Goal: Check status: Check status

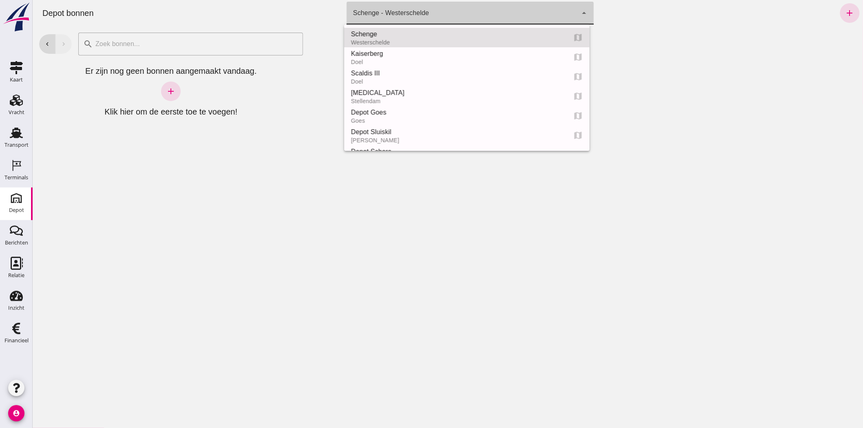
click div "Schenge - Westerschelde 9c876888-926f-4f5f-969d-c779b766b815"
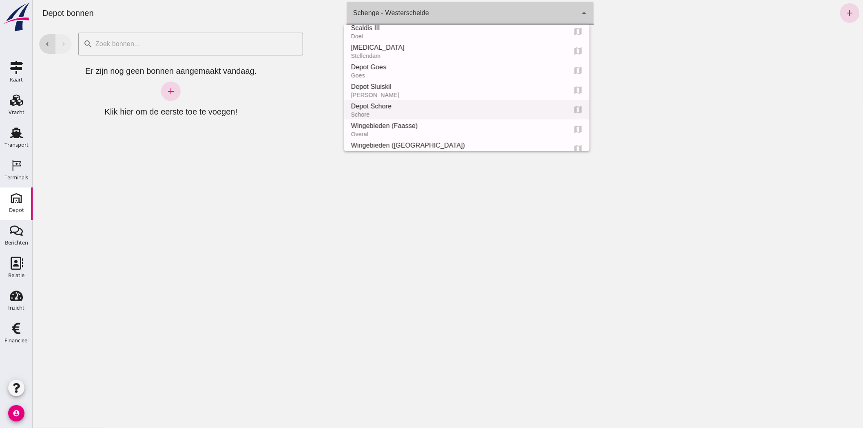
click at [437, 107] on div "Depot Schore" at bounding box center [454, 107] width 209 height 10
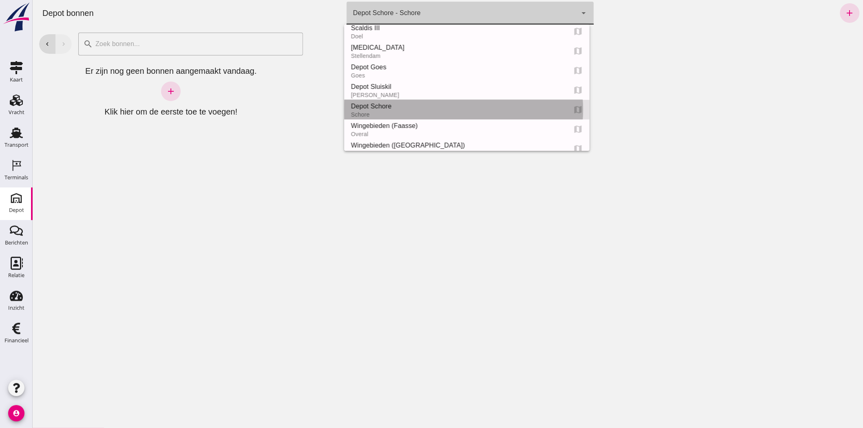
type input "da4e762a-ddf1-4556-b2ca-bcf6277de398"
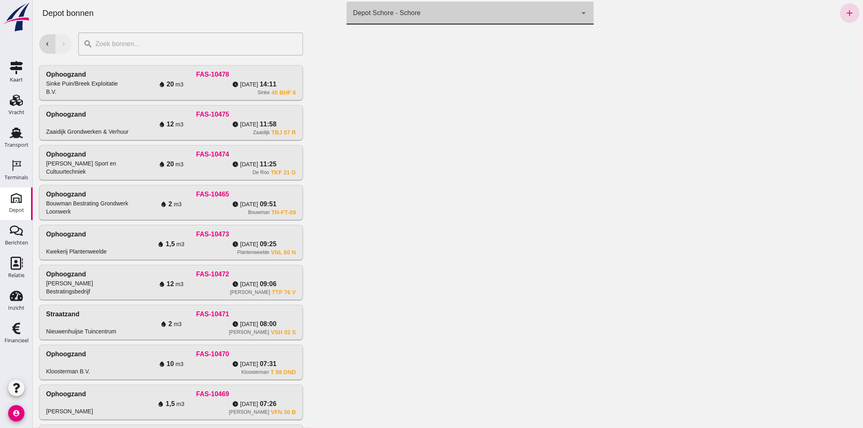
click input "text"
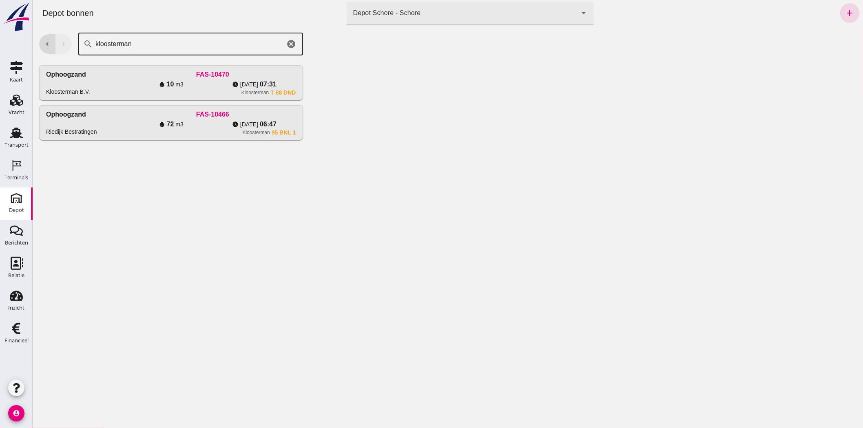
type input "kloosterman"
drag, startPoint x: 186, startPoint y: 94, endPoint x: 187, endPoint y: 107, distance: 13.2
click div "Kloosterman T 88 DND"
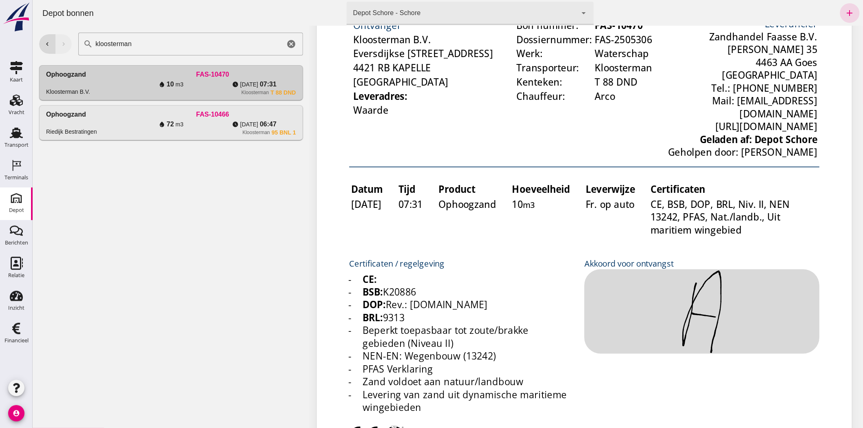
scroll to position [136, 0]
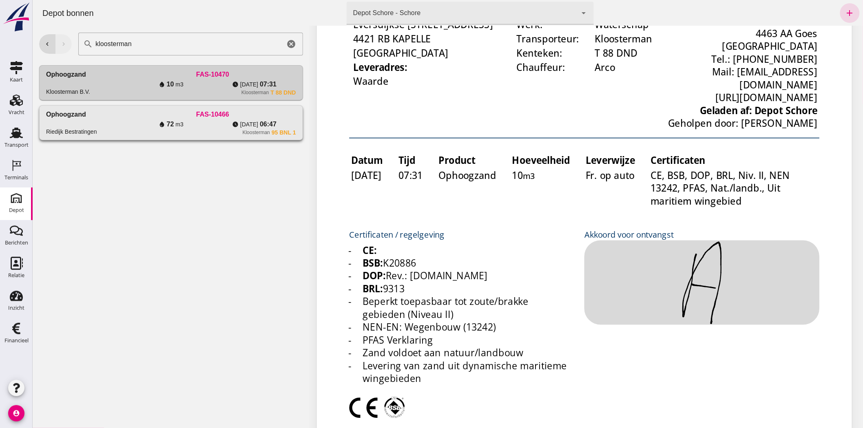
click span "m3"
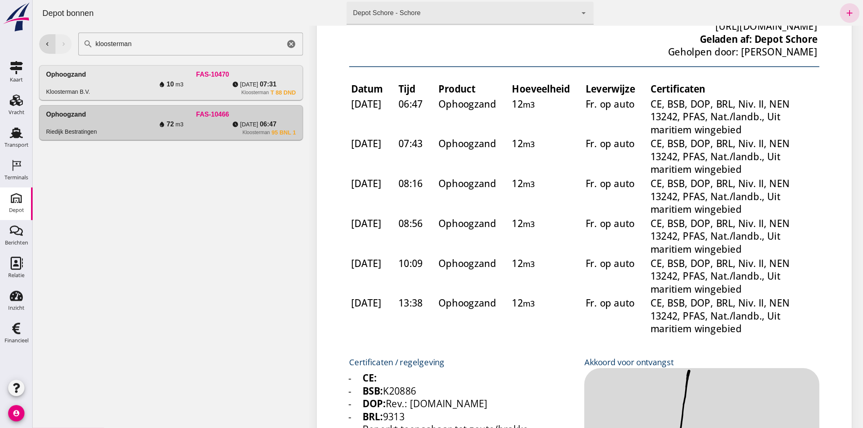
scroll to position [0, 0]
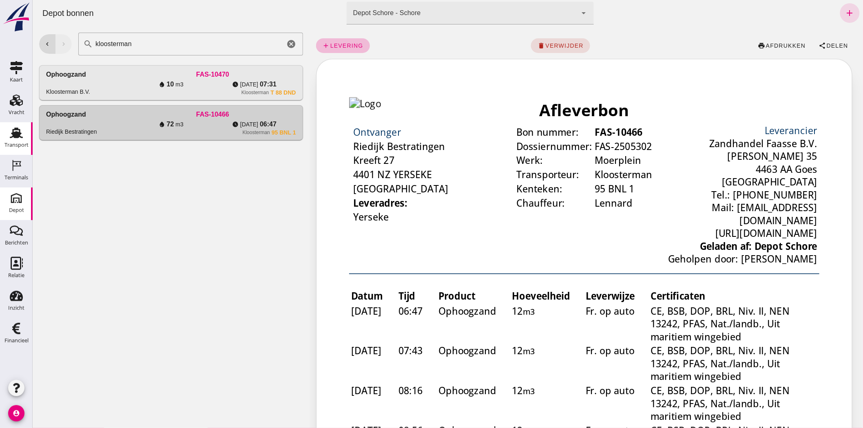
click at [11, 137] on use at bounding box center [16, 133] width 13 height 11
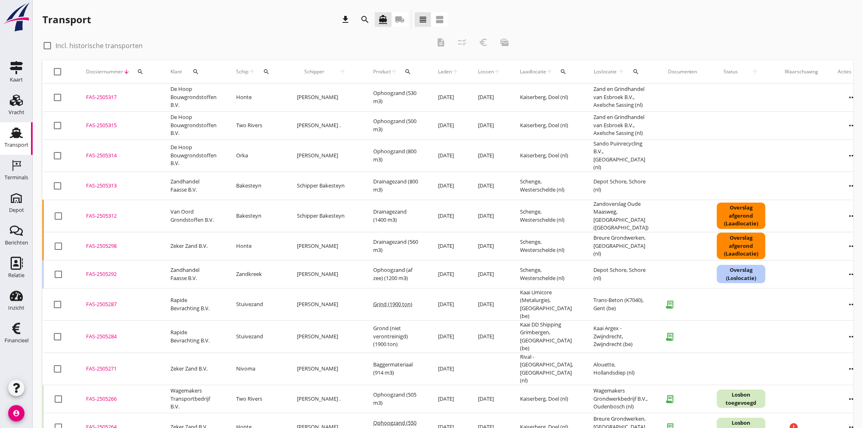
click at [141, 70] on icon "search" at bounding box center [140, 72] width 7 height 7
click at [153, 96] on input "Zoeken op dossiernummer..." at bounding box center [178, 95] width 85 height 13
click at [401, 22] on icon "local_shipping" at bounding box center [400, 20] width 10 height 10
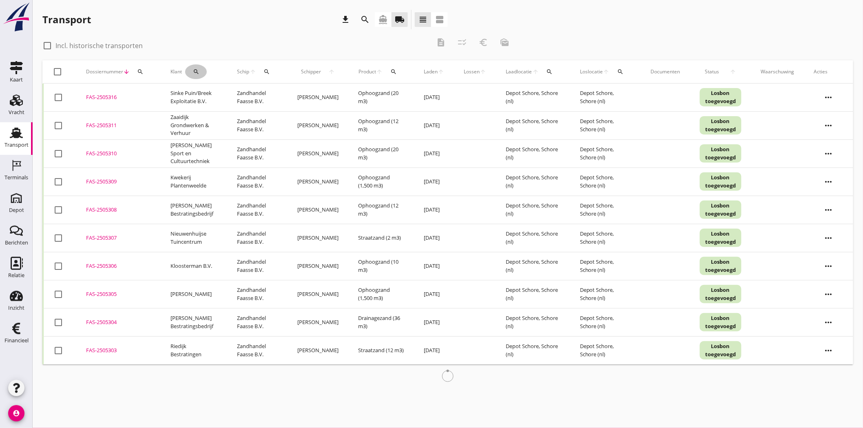
click at [200, 71] on div "search" at bounding box center [196, 72] width 22 height 7
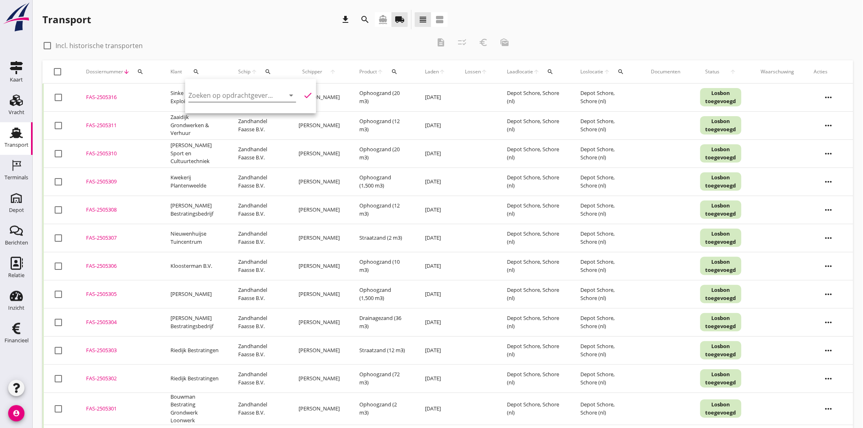
click at [206, 93] on input "Zoeken op opdrachtgever..." at bounding box center [230, 95] width 85 height 13
click at [223, 119] on div "Kloosterman B.V." at bounding box center [240, 116] width 90 height 10
type input "Kloosterman B.V."
click at [305, 94] on icon "check" at bounding box center [308, 96] width 10 height 10
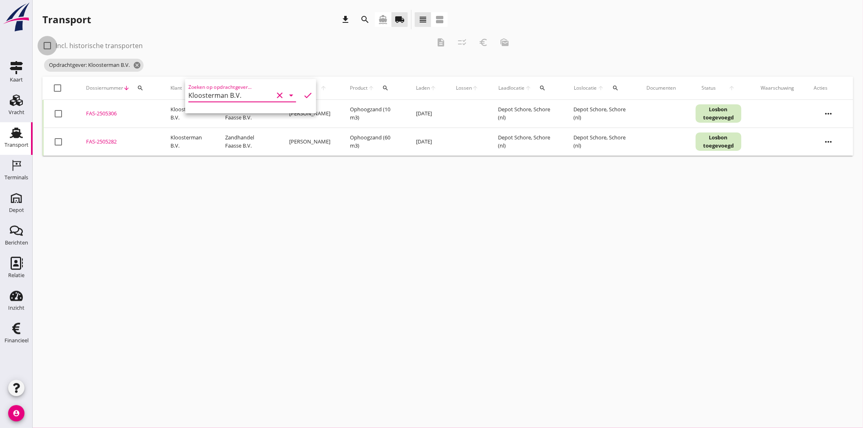
click at [48, 45] on div at bounding box center [47, 46] width 14 height 14
checkbox input "true"
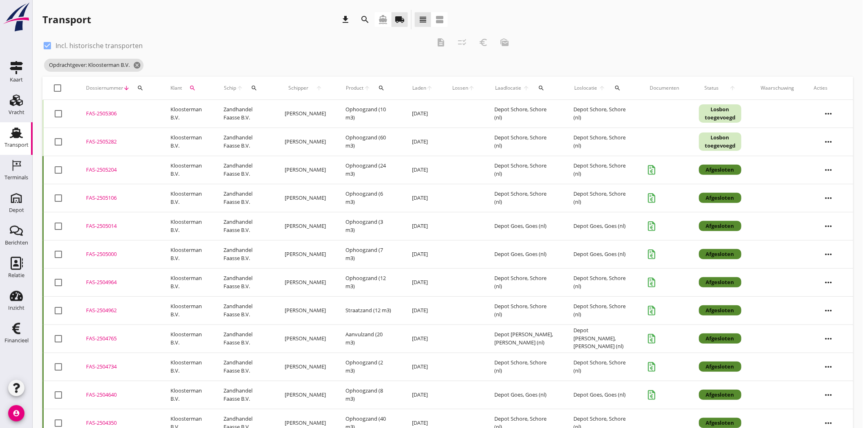
click at [100, 308] on div "FAS-2504962" at bounding box center [118, 311] width 65 height 8
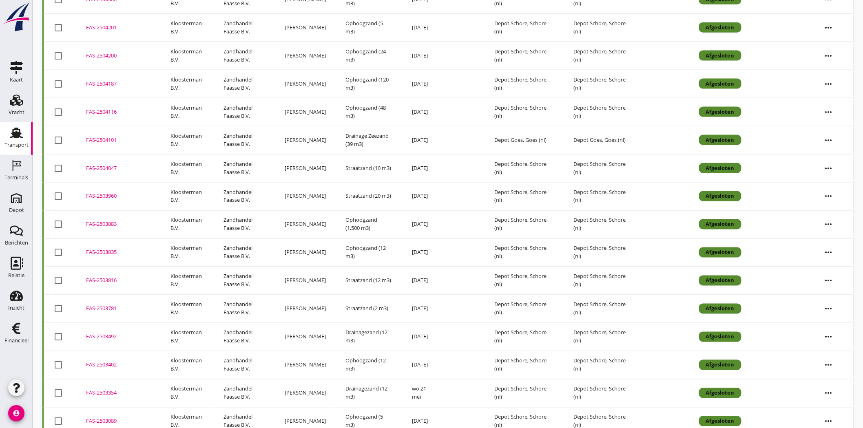
scroll to position [453, 0]
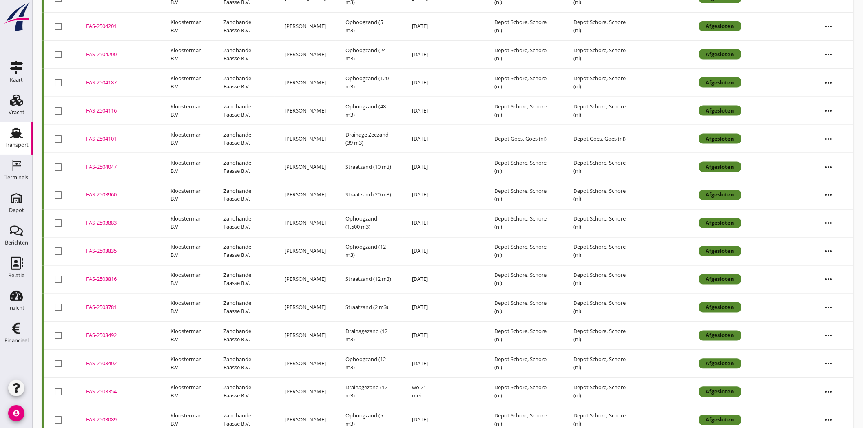
click at [101, 164] on div "FAS-2504047" at bounding box center [118, 167] width 65 height 8
click at [102, 193] on div "FAS-2503960" at bounding box center [118, 195] width 65 height 8
click at [95, 280] on div "FAS-2503816" at bounding box center [118, 280] width 65 height 8
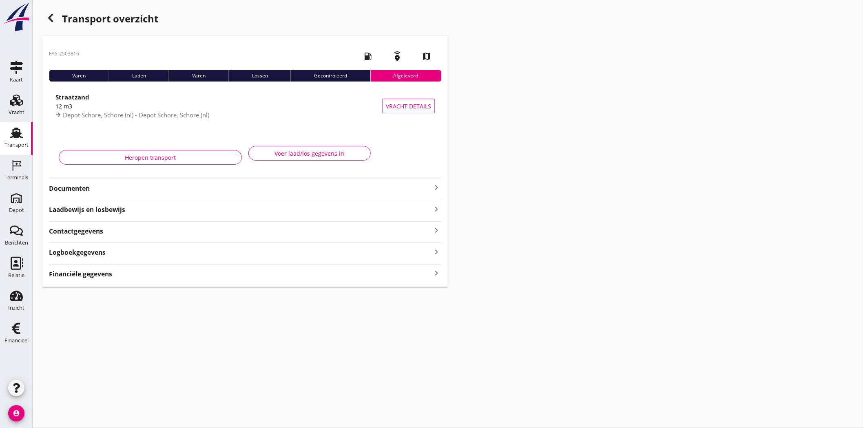
click at [82, 186] on strong "Documenten" at bounding box center [240, 188] width 383 height 9
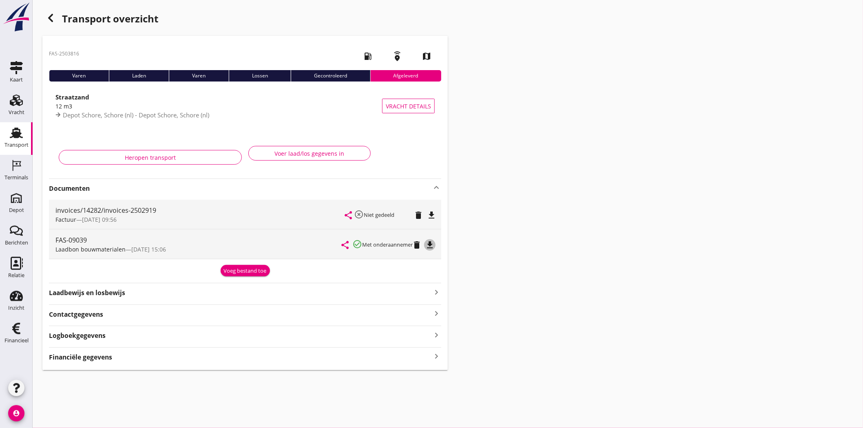
click at [433, 245] on icon "file_download" at bounding box center [430, 245] width 10 height 10
click at [43, 13] on div "Transport overzicht" at bounding box center [244, 20] width 405 height 20
click at [48, 14] on icon "button" at bounding box center [51, 18] width 10 height 10
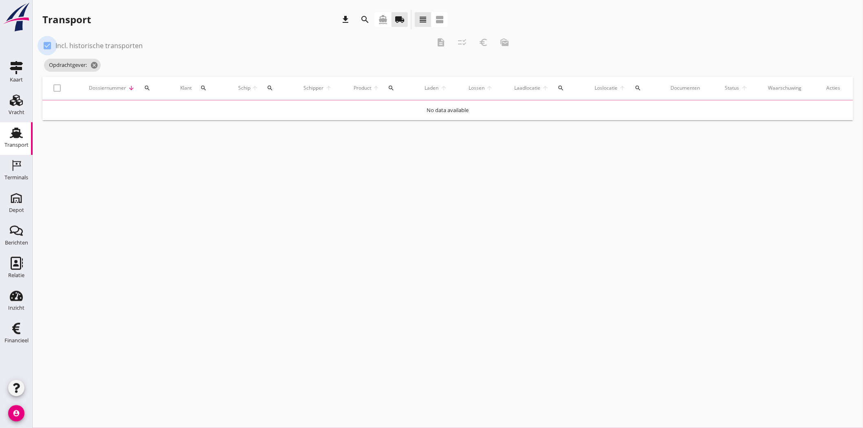
click at [47, 45] on div at bounding box center [47, 46] width 14 height 14
checkbox input "false"
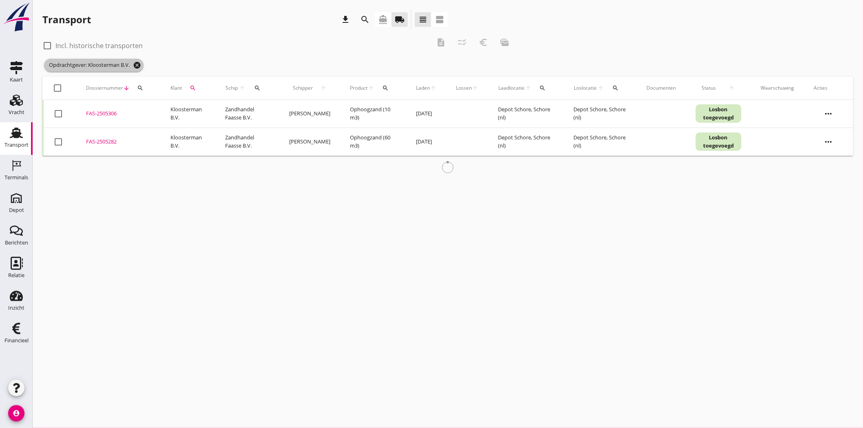
click at [141, 64] on icon "cancel" at bounding box center [137, 65] width 8 height 8
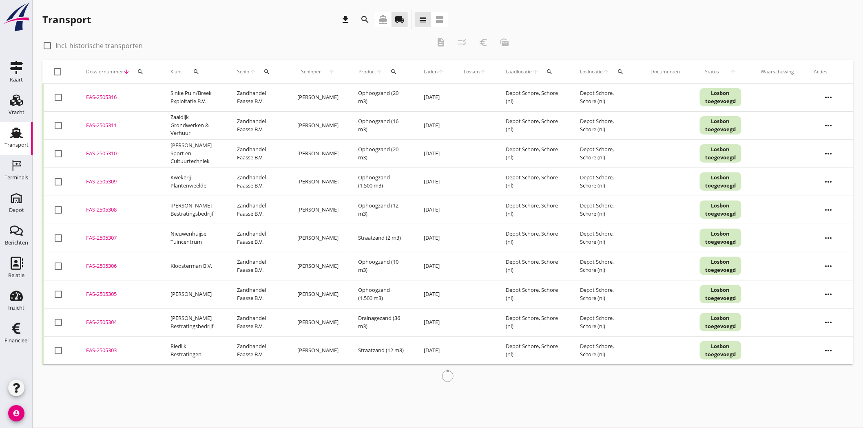
click at [15, 137] on use at bounding box center [16, 133] width 13 height 11
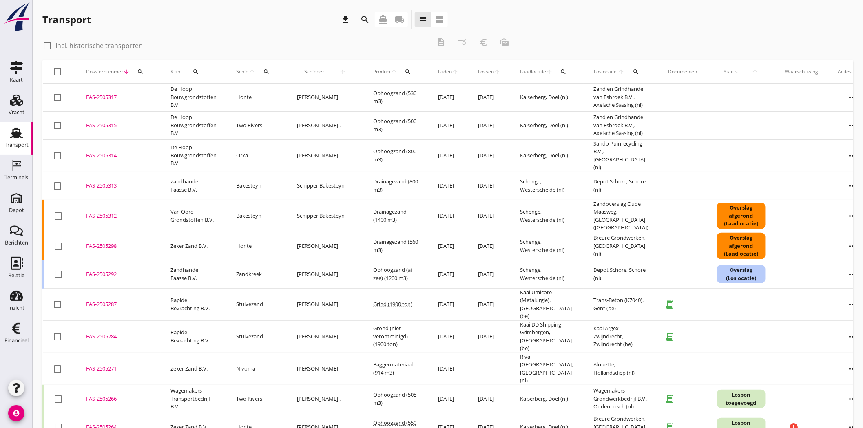
click at [387, 15] on icon "directions_boat" at bounding box center [383, 20] width 10 height 10
click at [362, 16] on icon "search" at bounding box center [365, 20] width 10 height 10
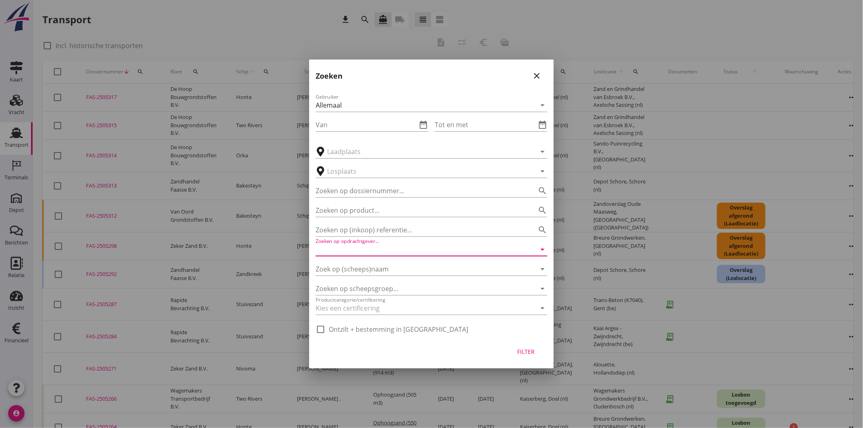
click at [375, 248] on input "Zoeken op opdrachtgever..." at bounding box center [420, 249] width 209 height 13
click at [426, 290] on div "Zandhandel Faasse B.V." at bounding box center [431, 289] width 219 height 10
type input "Zandhandel Faasse B.V."
click at [527, 349] on div "Filter" at bounding box center [526, 351] width 23 height 9
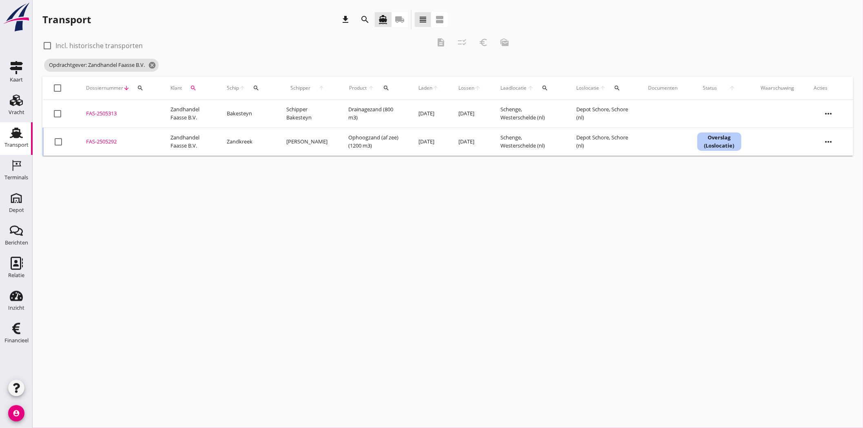
click at [47, 43] on div at bounding box center [47, 46] width 14 height 14
checkbox input "true"
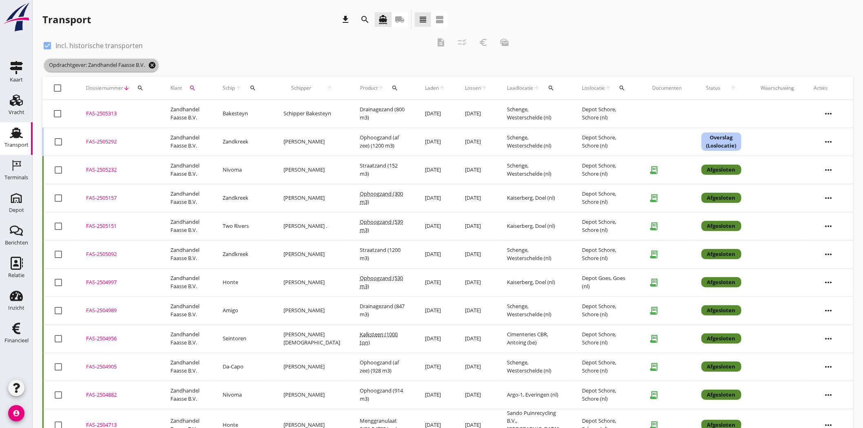
click at [153, 67] on icon "cancel" at bounding box center [152, 65] width 8 height 8
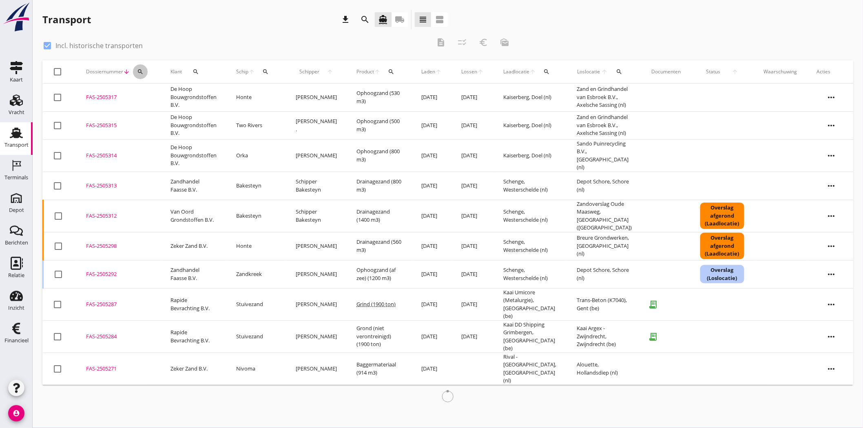
click at [140, 70] on icon "search" at bounding box center [140, 72] width 7 height 7
click at [153, 95] on input "Zoeken op dossiernummer..." at bounding box center [178, 95] width 85 height 13
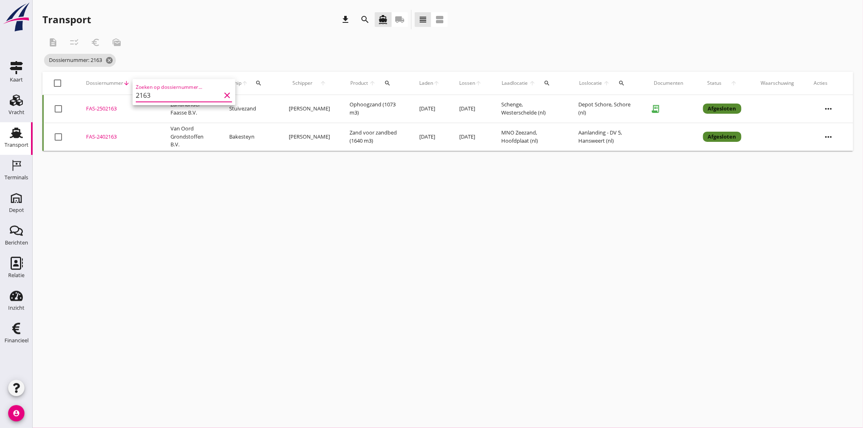
type input "2163"
click at [108, 109] on div "FAS-2502163" at bounding box center [118, 109] width 65 height 8
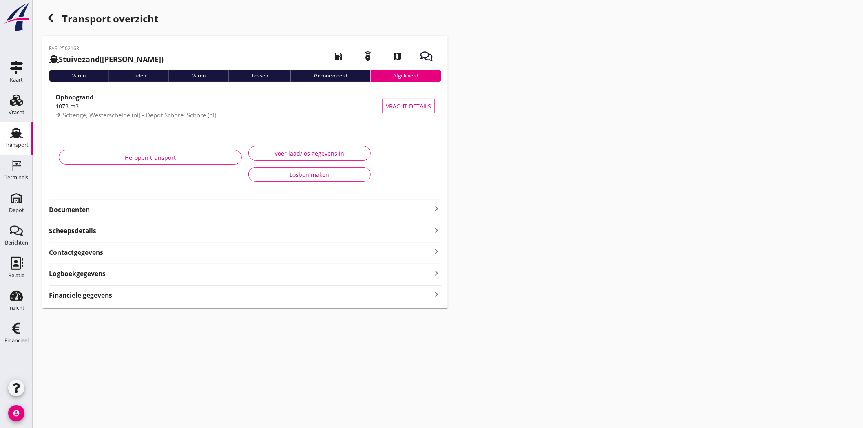
click at [151, 210] on strong "Documenten" at bounding box center [240, 209] width 383 height 9
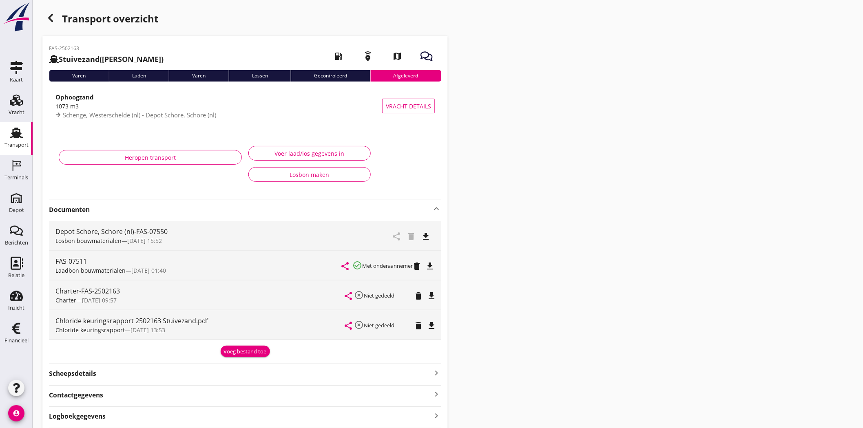
click at [434, 328] on icon "file_download" at bounding box center [432, 326] width 10 height 10
click at [428, 235] on icon "file_download" at bounding box center [426, 237] width 10 height 10
click at [9, 133] on div "Transport" at bounding box center [17, 132] width 20 height 13
click at [430, 322] on icon "open_in_browser" at bounding box center [432, 326] width 10 height 10
click at [10, 138] on icon "Transport" at bounding box center [16, 132] width 13 height 13
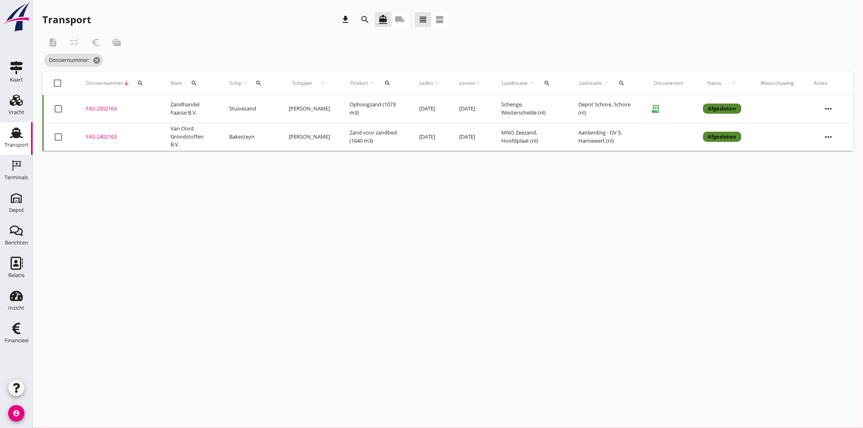
click at [257, 80] on icon "search" at bounding box center [259, 83] width 7 height 7
click at [286, 103] on input "Zoek op (scheeps)naam" at bounding box center [299, 106] width 85 height 13
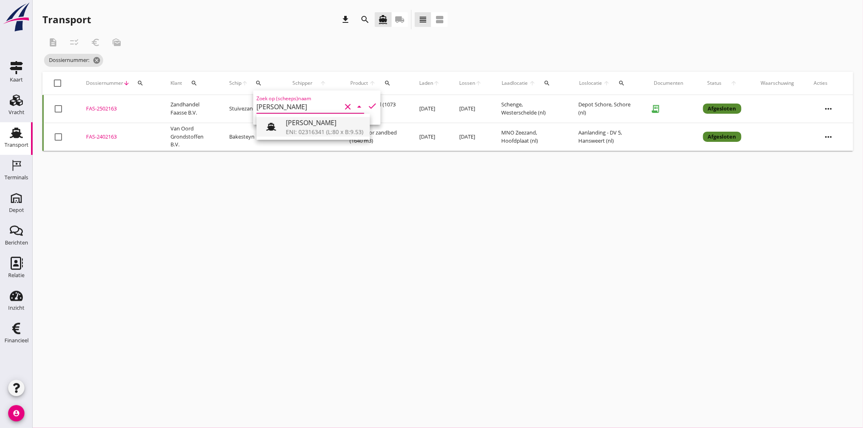
click at [298, 126] on div "[PERSON_NAME]" at bounding box center [324, 123] width 77 height 10
click at [367, 106] on icon "check" at bounding box center [372, 106] width 10 height 10
type input "[PERSON_NAME]"
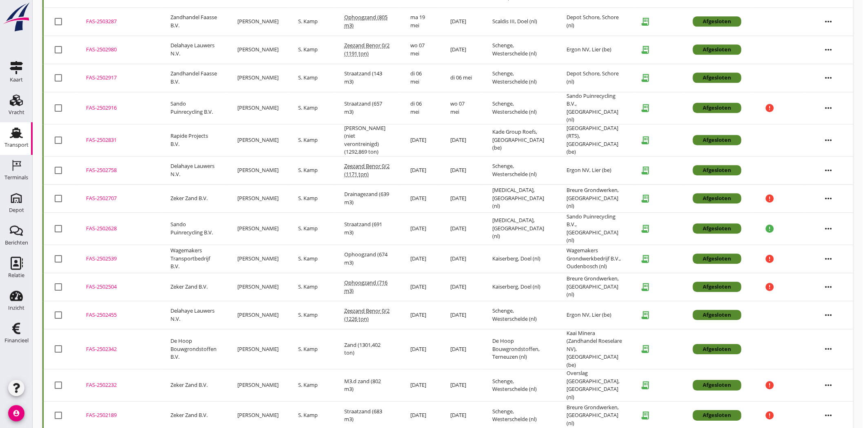
scroll to position [842, 0]
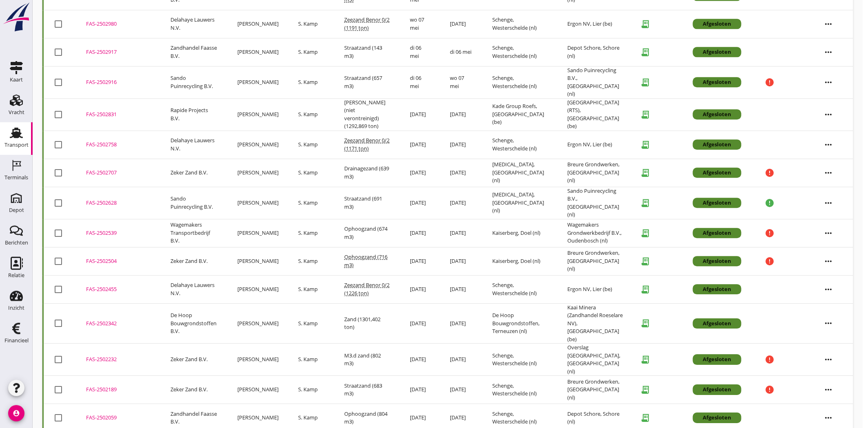
click at [111, 414] on div "FAS-2502059" at bounding box center [118, 418] width 65 height 8
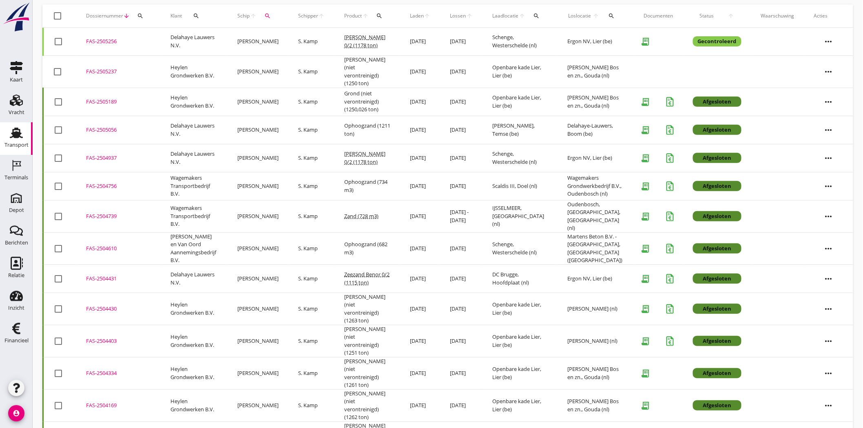
scroll to position [0, 0]
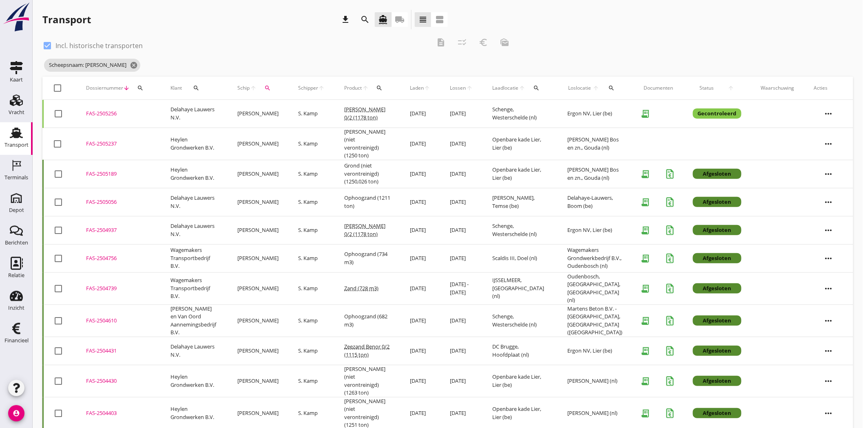
click at [197, 86] on icon "search" at bounding box center [196, 88] width 7 height 7
drag, startPoint x: 398, startPoint y: 22, endPoint x: 387, endPoint y: 55, distance: 35.2
click at [398, 22] on icon "local_shipping" at bounding box center [400, 20] width 10 height 10
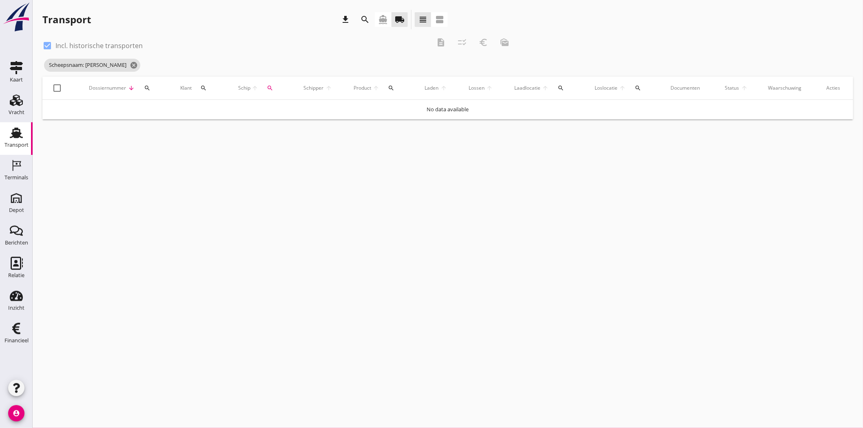
click at [202, 85] on icon "search" at bounding box center [203, 88] width 7 height 7
click at [274, 115] on input "Zoeken op opdrachtgever..." at bounding box center [240, 111] width 85 height 13
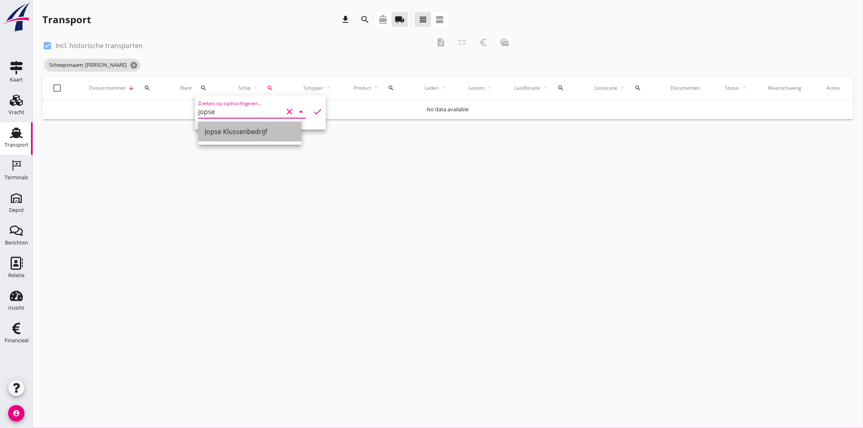
click at [274, 128] on div "Jopse Klussenbedrijf" at bounding box center [250, 132] width 90 height 10
type input "Jopse Klussenbedrijf"
click at [313, 107] on icon "check" at bounding box center [318, 112] width 10 height 10
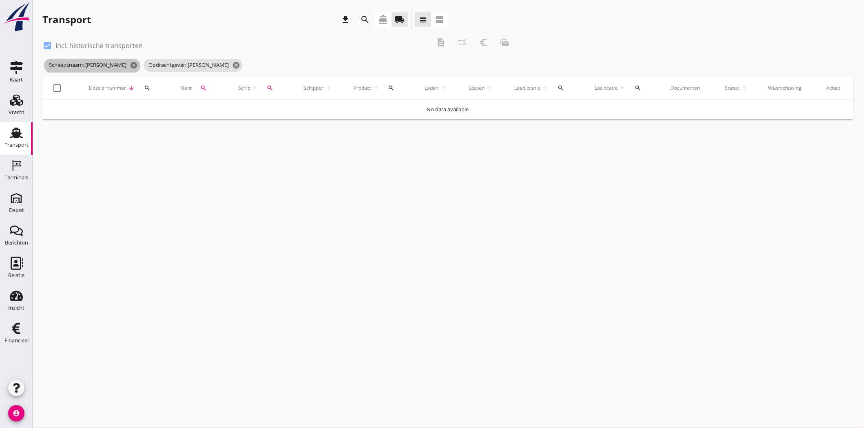
click at [130, 64] on icon "cancel" at bounding box center [134, 65] width 8 height 8
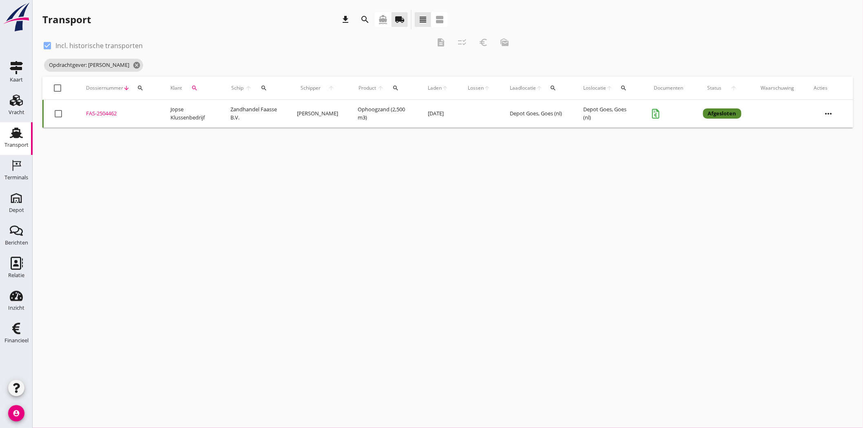
click at [101, 114] on div "FAS-2504462" at bounding box center [118, 114] width 65 height 8
click at [385, 110] on td "Ophoogzand (2,500 m3)" at bounding box center [383, 114] width 70 height 28
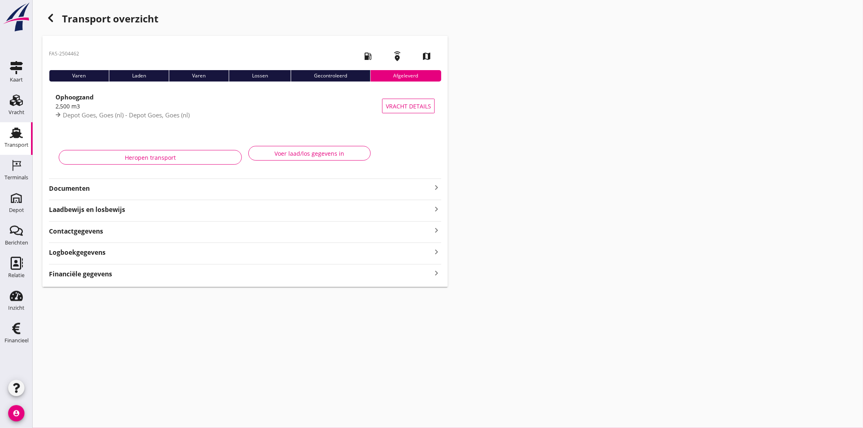
click at [276, 148] on button "Voer laad/los gegevens in" at bounding box center [309, 153] width 122 height 15
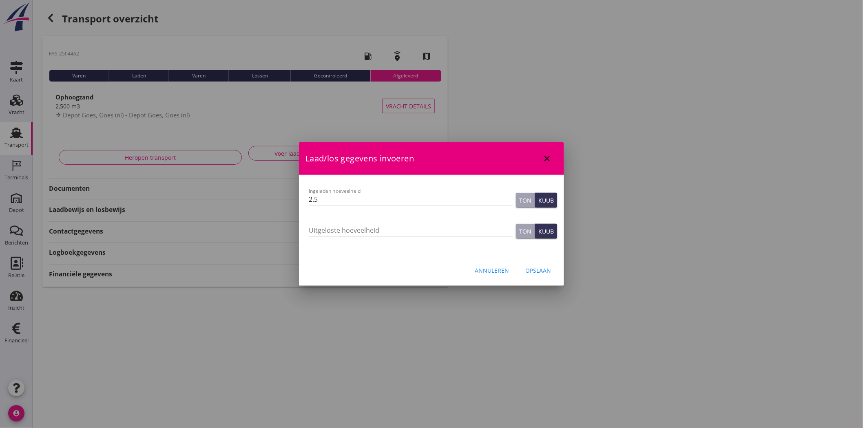
click at [542, 153] on button "close" at bounding box center [547, 158] width 15 height 15
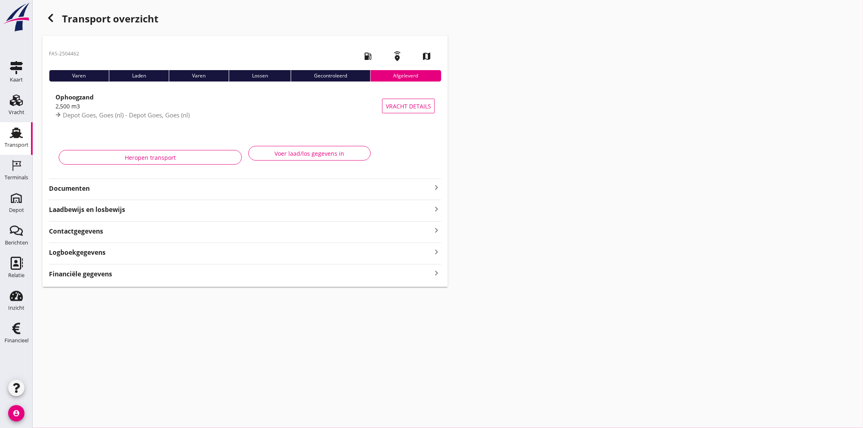
click at [55, 193] on strong "Documenten" at bounding box center [240, 188] width 383 height 9
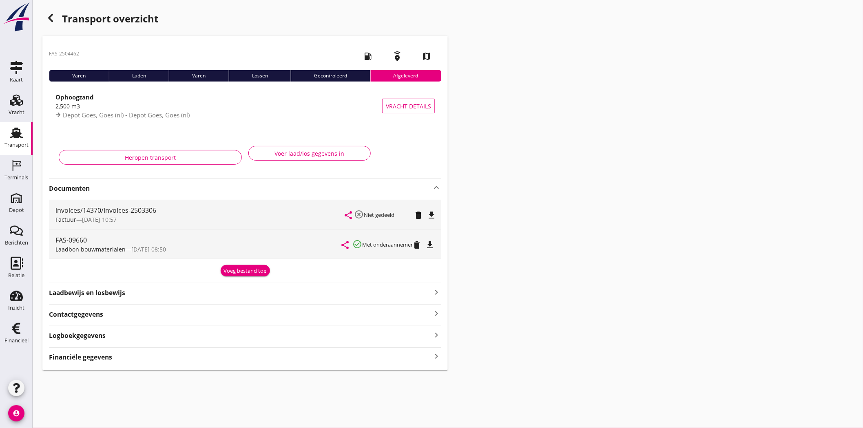
click at [432, 241] on icon "file_download" at bounding box center [430, 245] width 10 height 10
click at [430, 210] on button "file_download" at bounding box center [431, 215] width 11 height 11
click at [93, 317] on strong "Contactgegevens" at bounding box center [76, 314] width 54 height 9
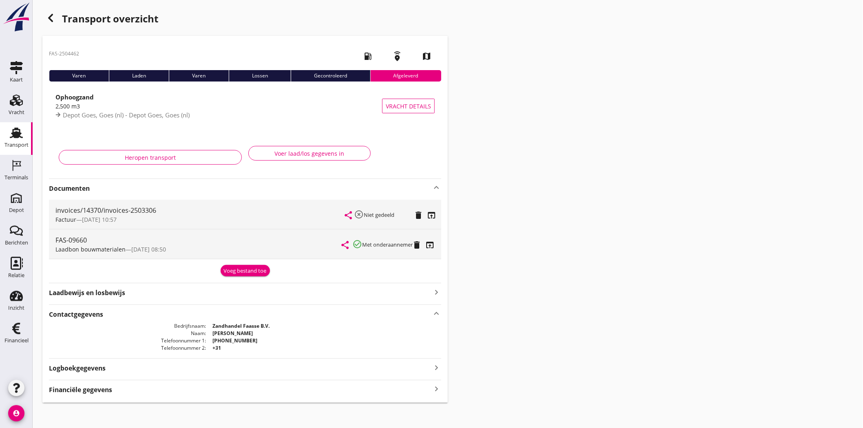
click at [73, 366] on strong "Logboekgegevens" at bounding box center [77, 368] width 57 height 9
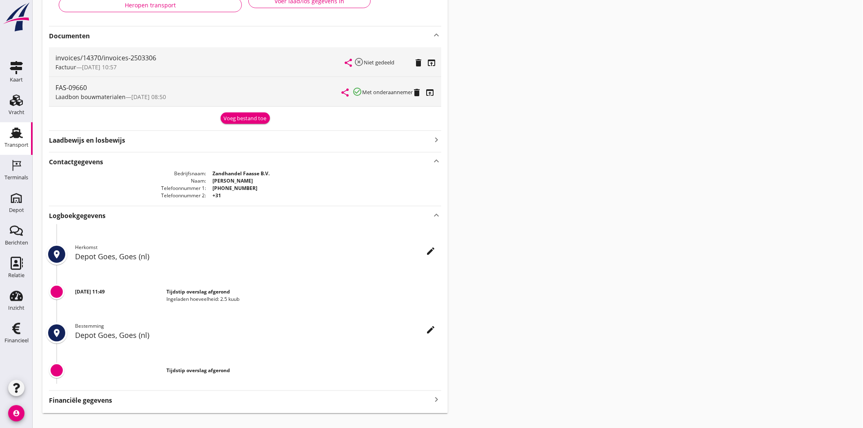
scroll to position [167, 0]
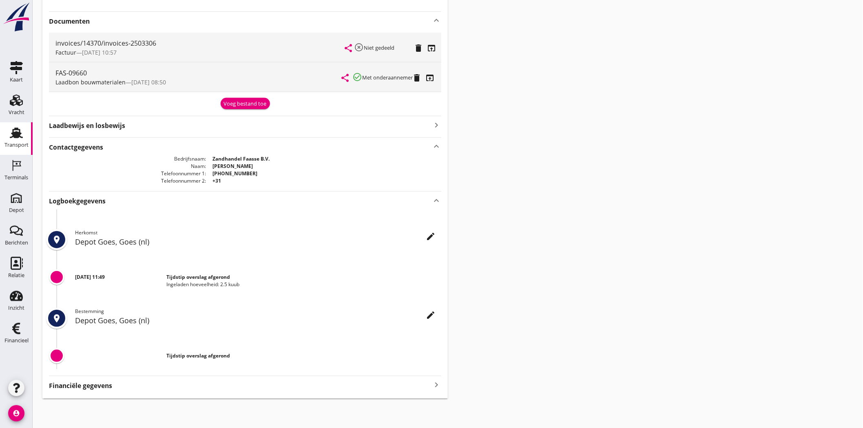
click at [62, 386] on strong "Financiële gegevens" at bounding box center [80, 385] width 63 height 9
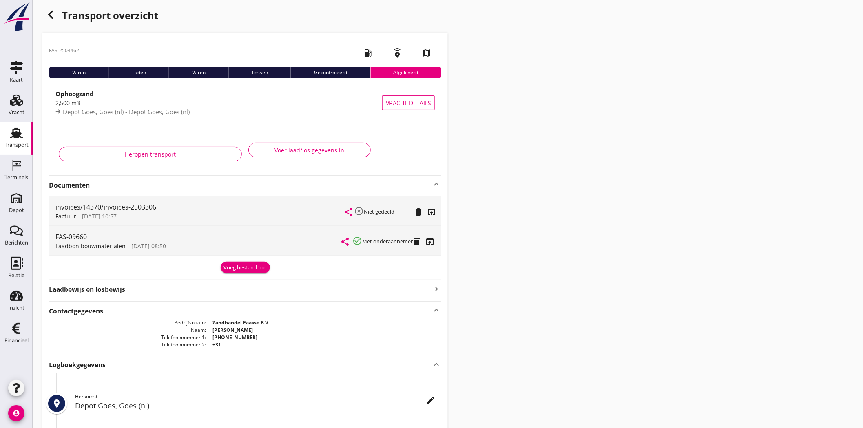
scroll to position [0, 0]
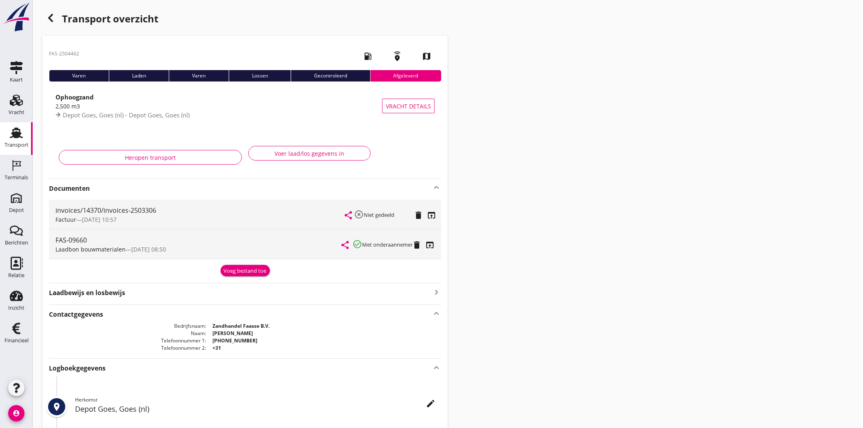
drag, startPoint x: 119, startPoint y: 215, endPoint x: 235, endPoint y: 194, distance: 118.1
click at [119, 215] on div "invoices/14370/invoices-2503306 Factuur — [DATE] 10:57" at bounding box center [200, 214] width 290 height 29
click at [430, 217] on icon "open_in_browser" at bounding box center [432, 215] width 10 height 10
click at [19, 271] on div "Relatie" at bounding box center [16, 275] width 16 height 11
click at [791, 74] on div "Transport overzicht FAS-2504462 local_gas_station emergency_share map Varen Lad…" at bounding box center [448, 403] width 830 height 806
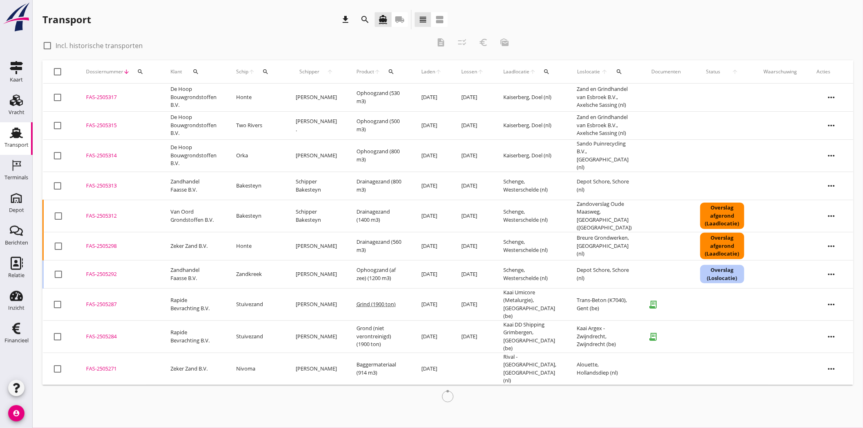
click at [139, 69] on icon "search" at bounding box center [140, 72] width 7 height 7
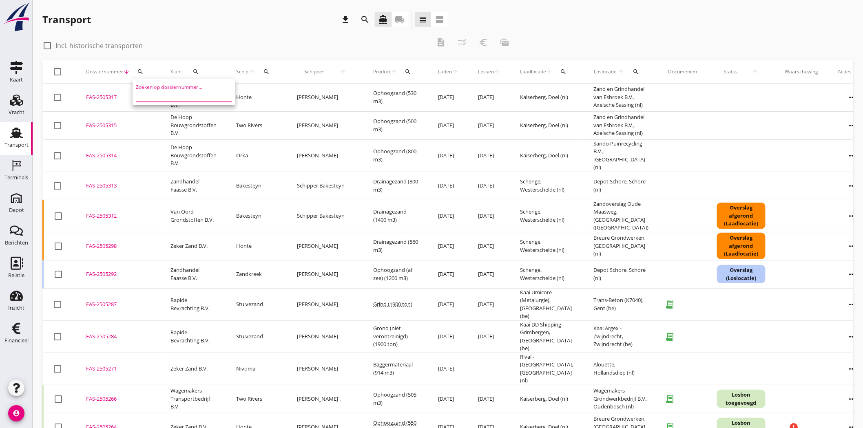
click at [151, 91] on input "Zoeken op dossiernummer..." at bounding box center [178, 95] width 85 height 13
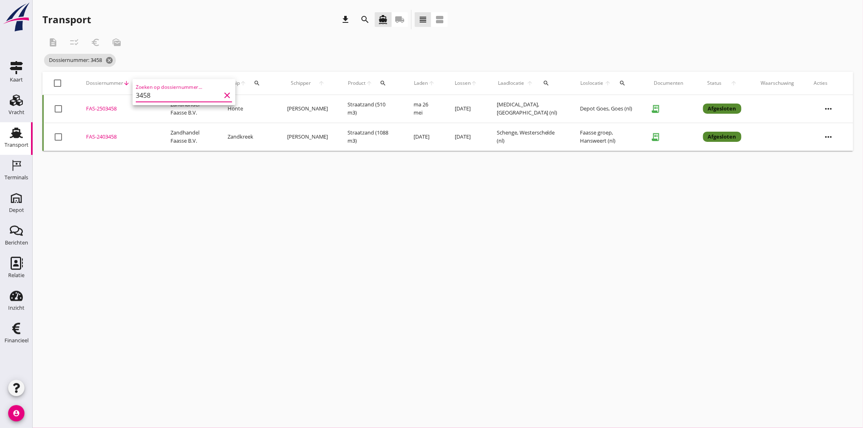
type input "3458"
click at [101, 108] on div "FAS-2503458" at bounding box center [118, 109] width 65 height 8
